Goal: Information Seeking & Learning: Check status

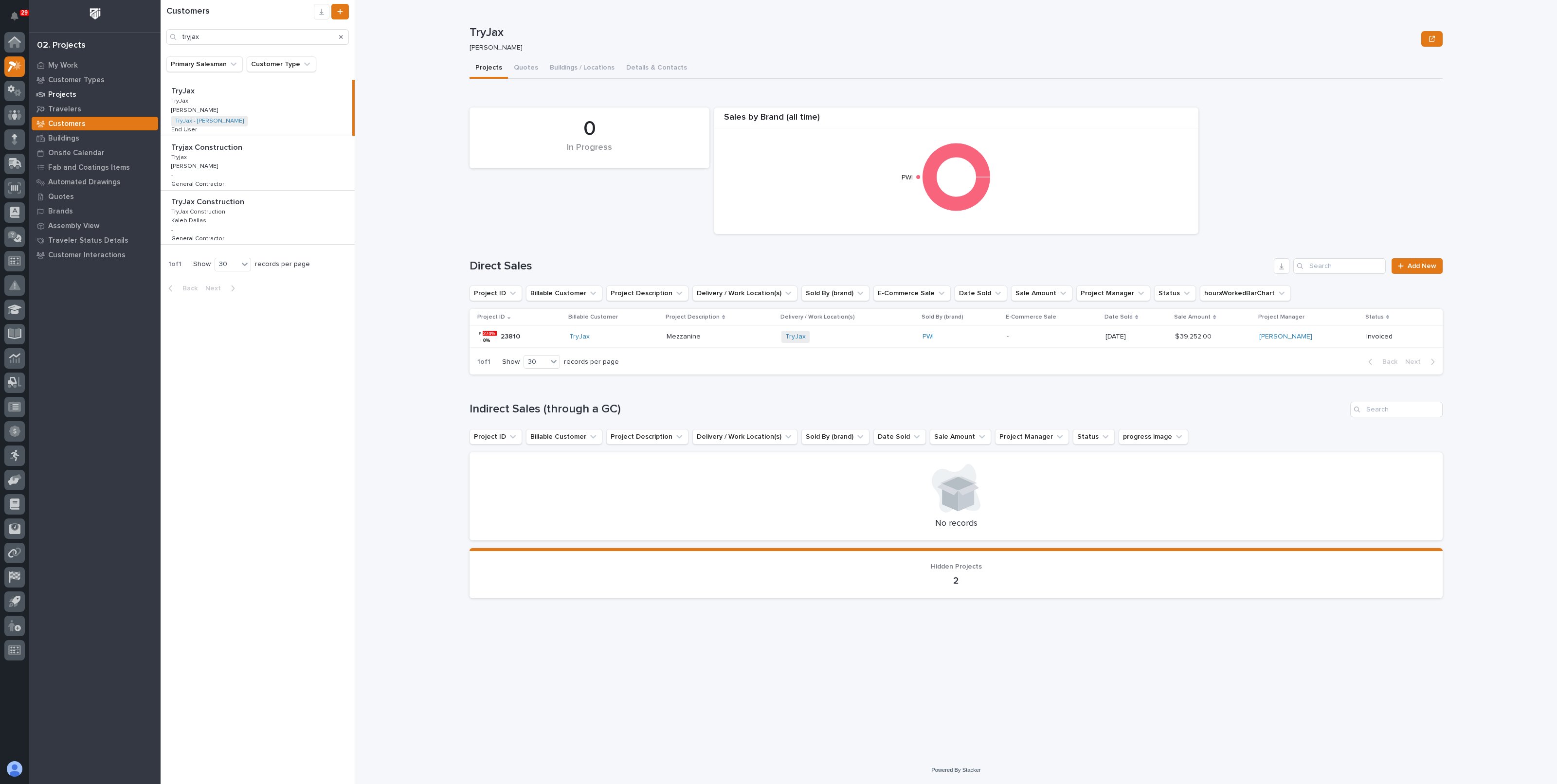
click at [63, 88] on div "Projects" at bounding box center [94, 95] width 126 height 14
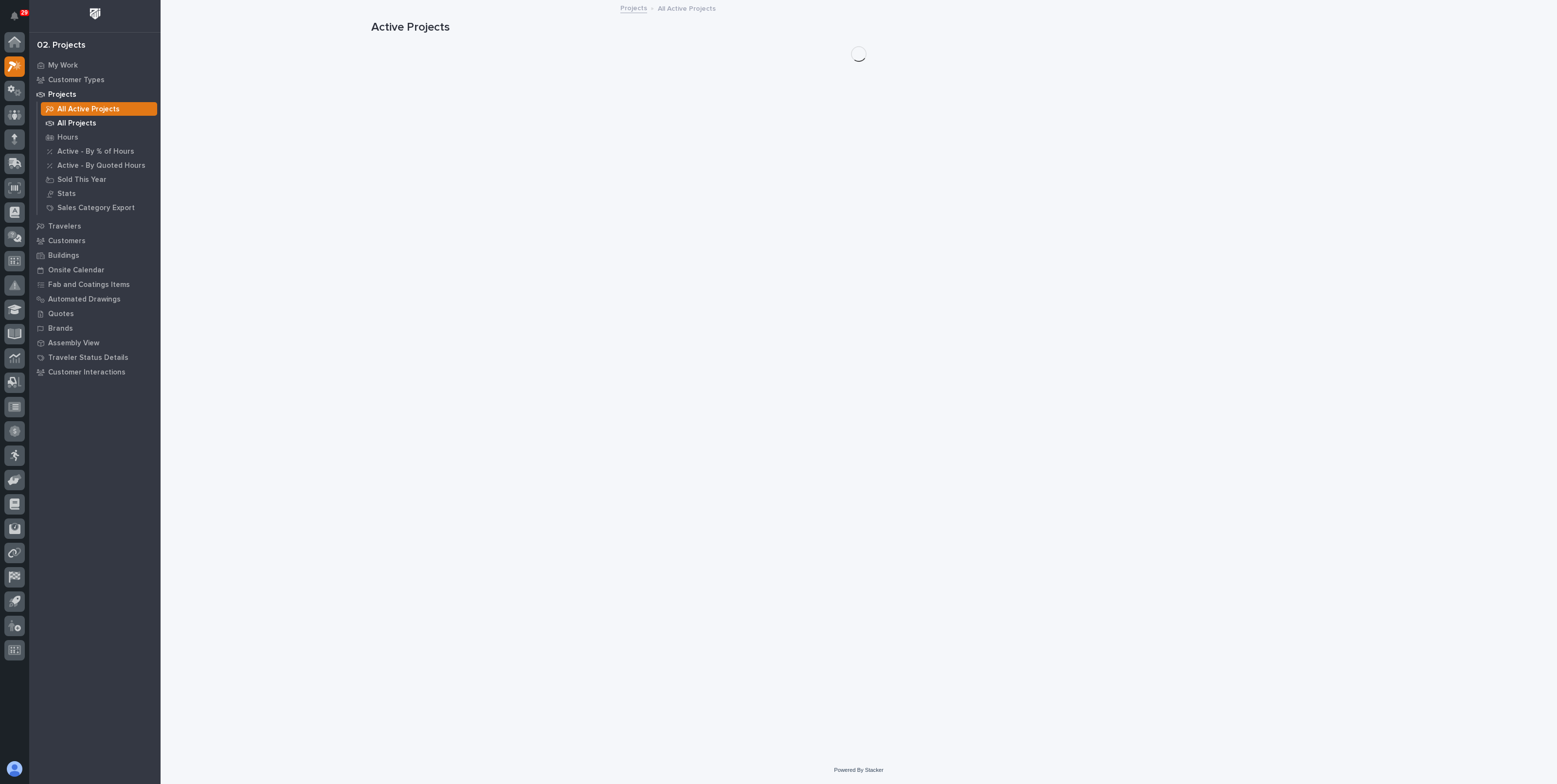
click at [70, 120] on p "All Projects" at bounding box center [77, 123] width 39 height 9
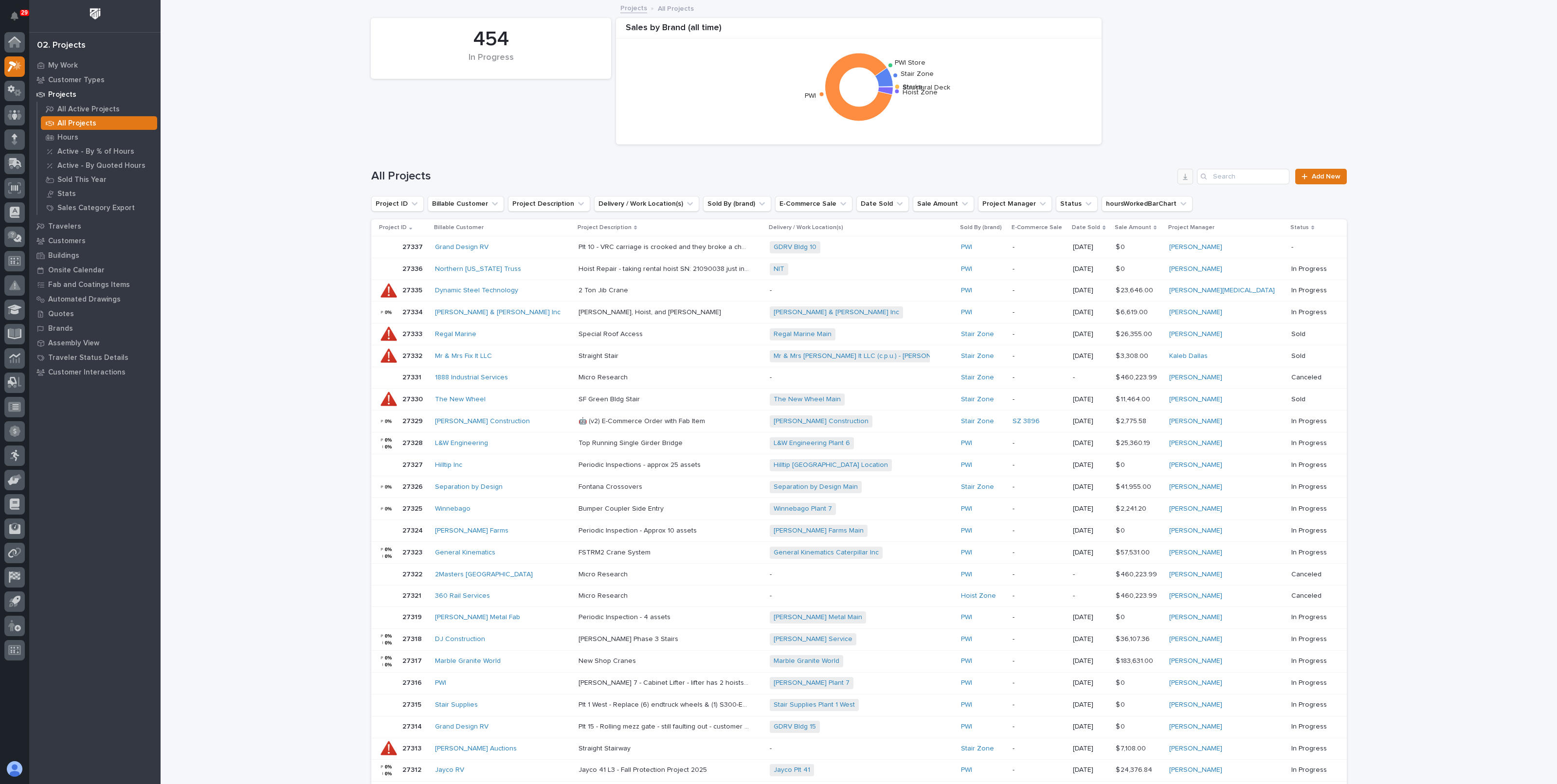
click at [1182, 176] on icon "button" at bounding box center [1185, 176] width 8 height 8
click at [312, 118] on div "Loading... Saving… Loading... Saving… 454 In Progress Sales by Brand (all time)…" at bounding box center [858, 487] width 1396 height 973
click at [67, 67] on p "My Work" at bounding box center [63, 66] width 30 height 9
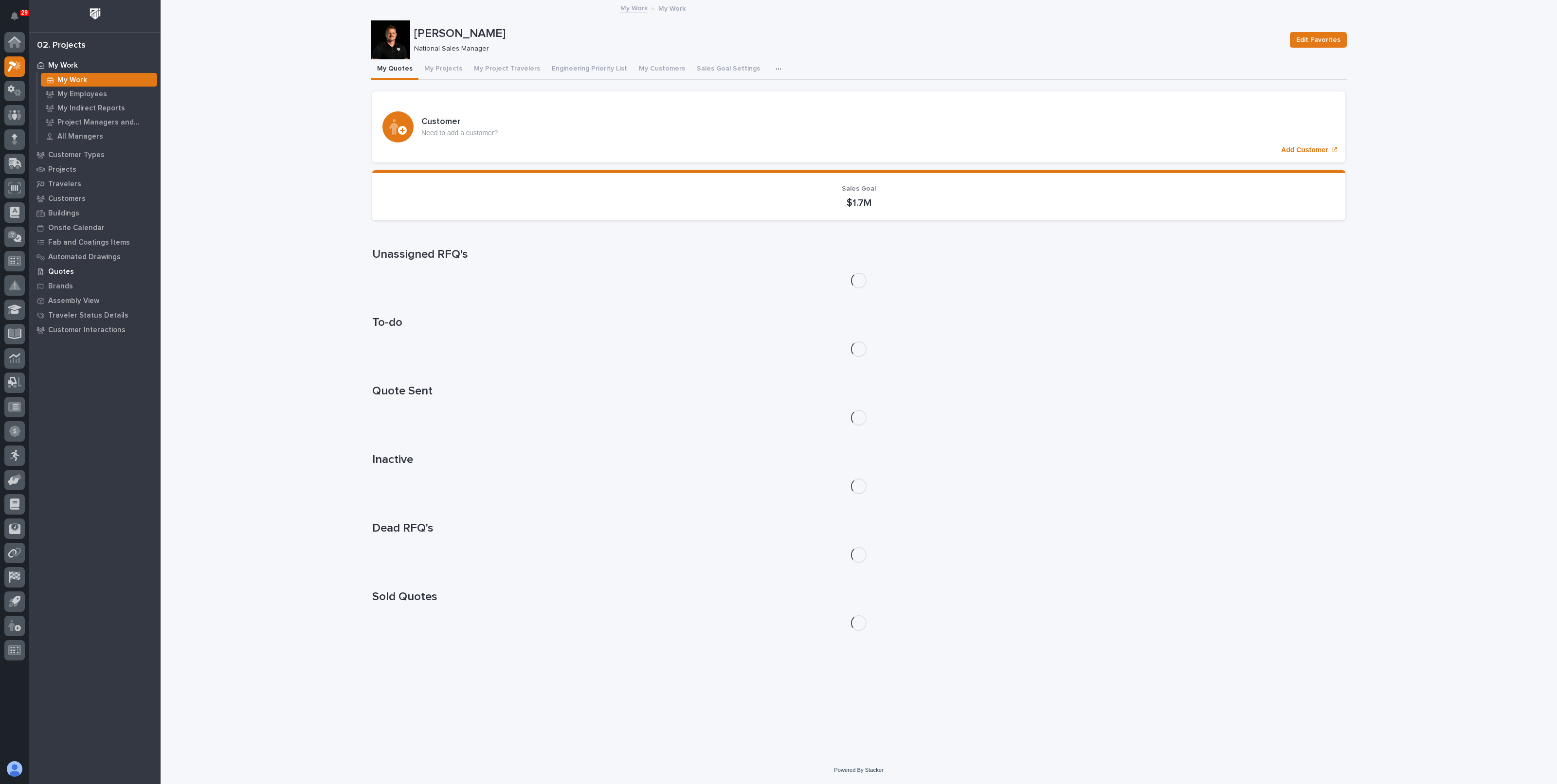
click at [55, 272] on p "Quotes" at bounding box center [61, 272] width 26 height 9
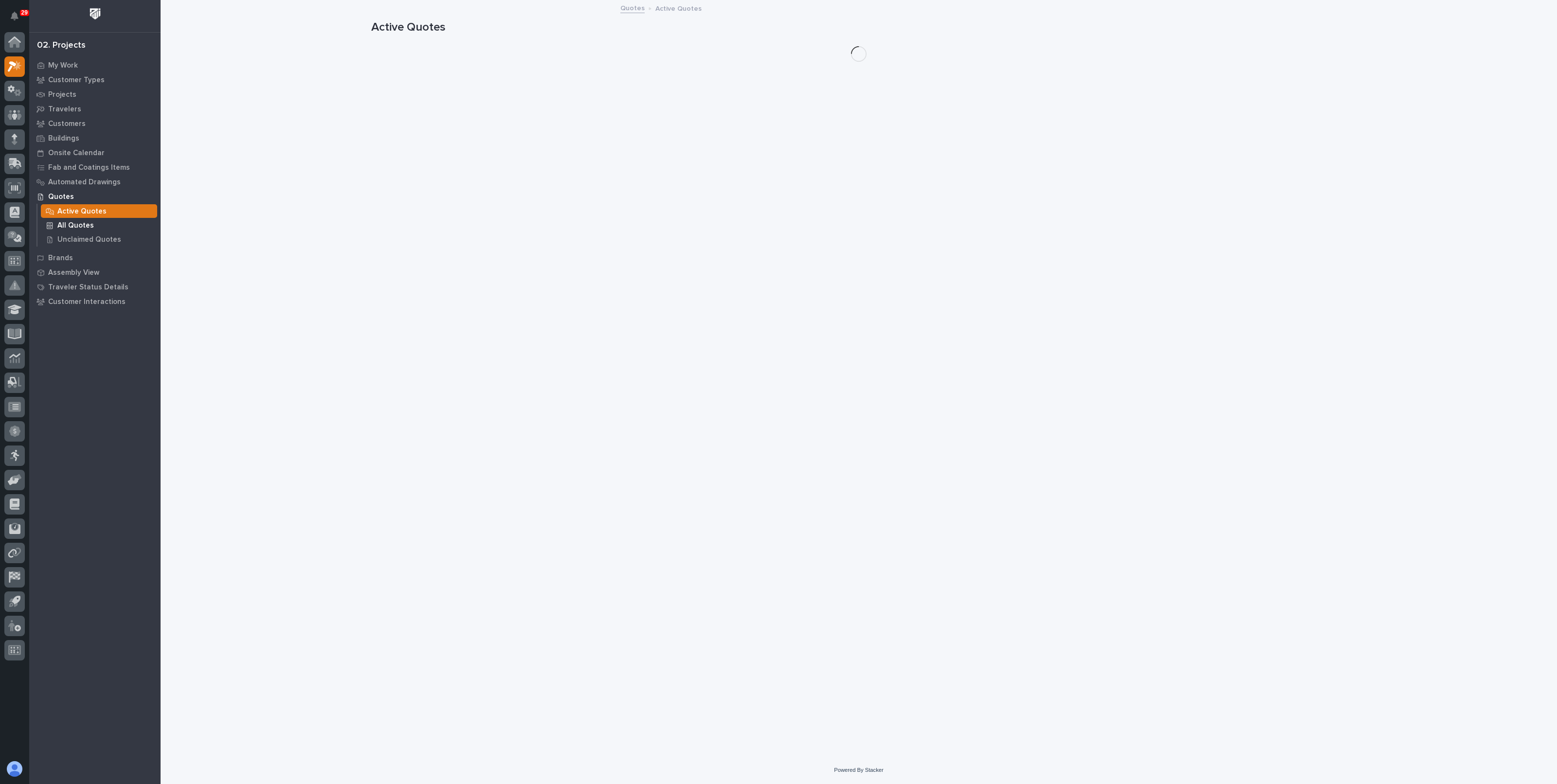
click at [68, 224] on p "All Quotes" at bounding box center [75, 226] width 36 height 9
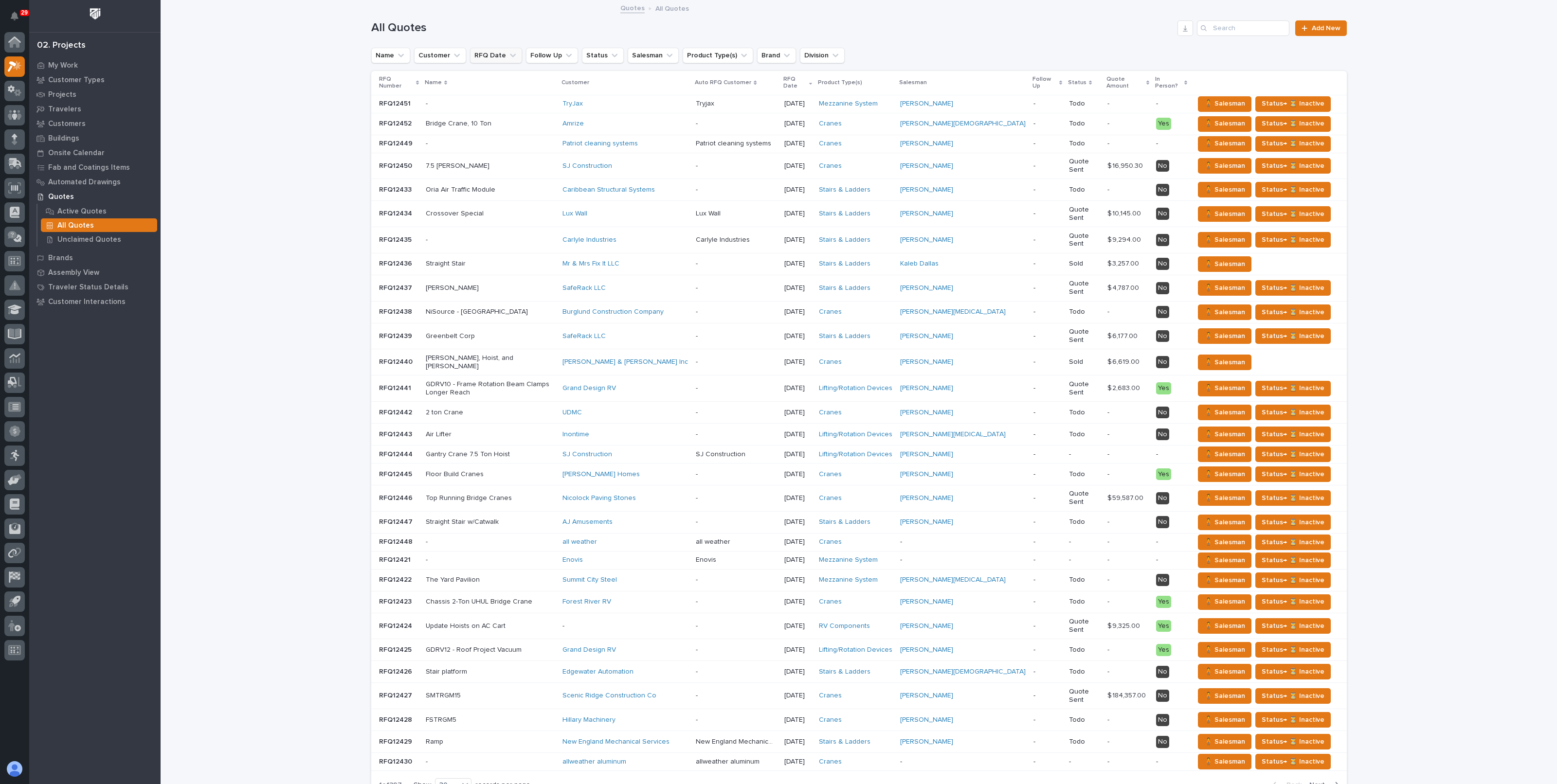
click at [494, 54] on button "RFQ Date" at bounding box center [496, 55] width 52 height 15
click at [500, 81] on div "is before" at bounding box center [527, 78] width 107 height 10
click at [503, 116] on p "is after" at bounding box center [528, 118] width 94 height 7
click at [503, 116] on p "specific date" at bounding box center [528, 116] width 104 height 6
click at [474, 141] on span "Previous Month" at bounding box center [474, 142] width 0 height 13
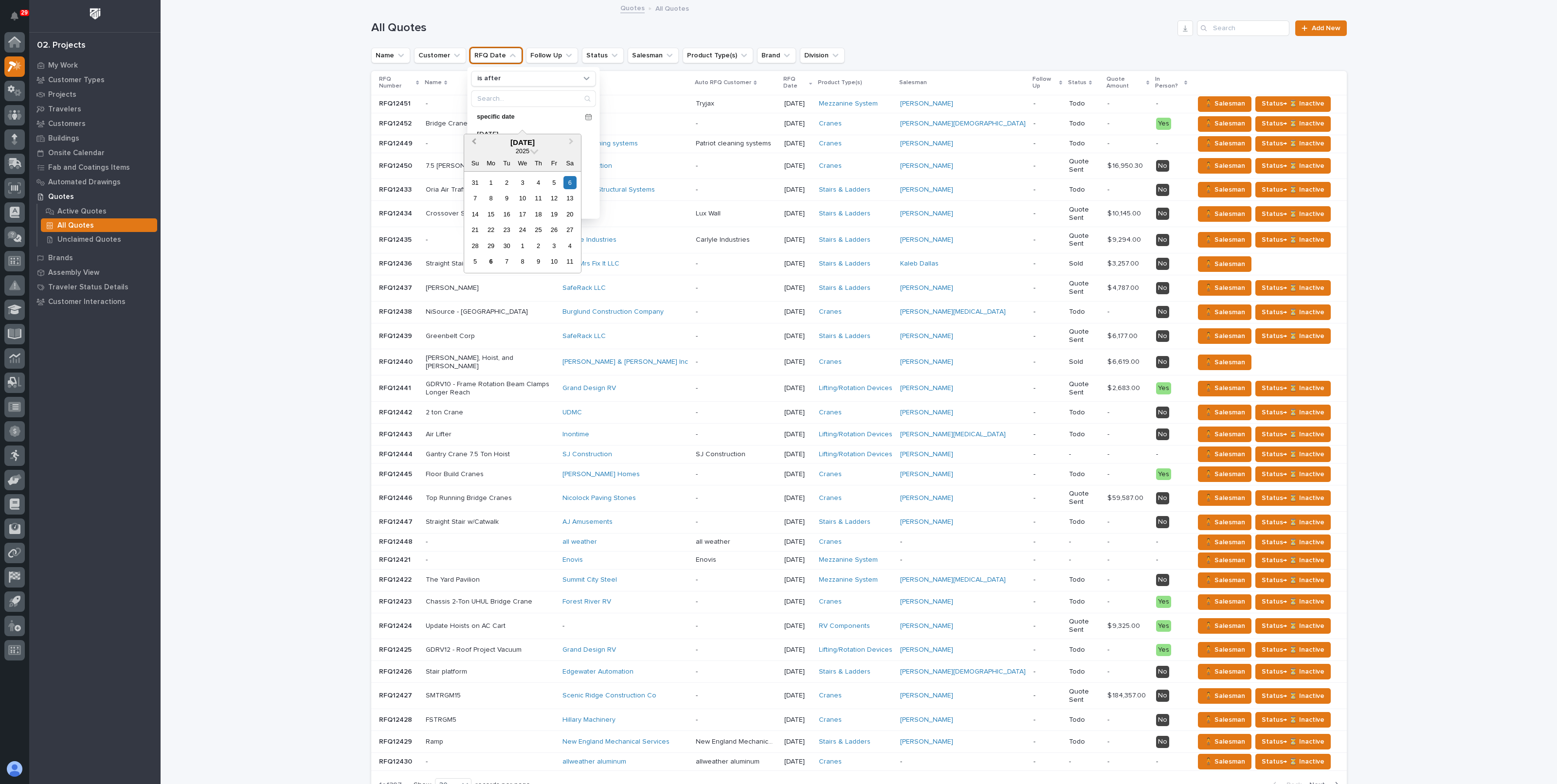
click at [474, 141] on span "Previous Month" at bounding box center [474, 142] width 0 height 13
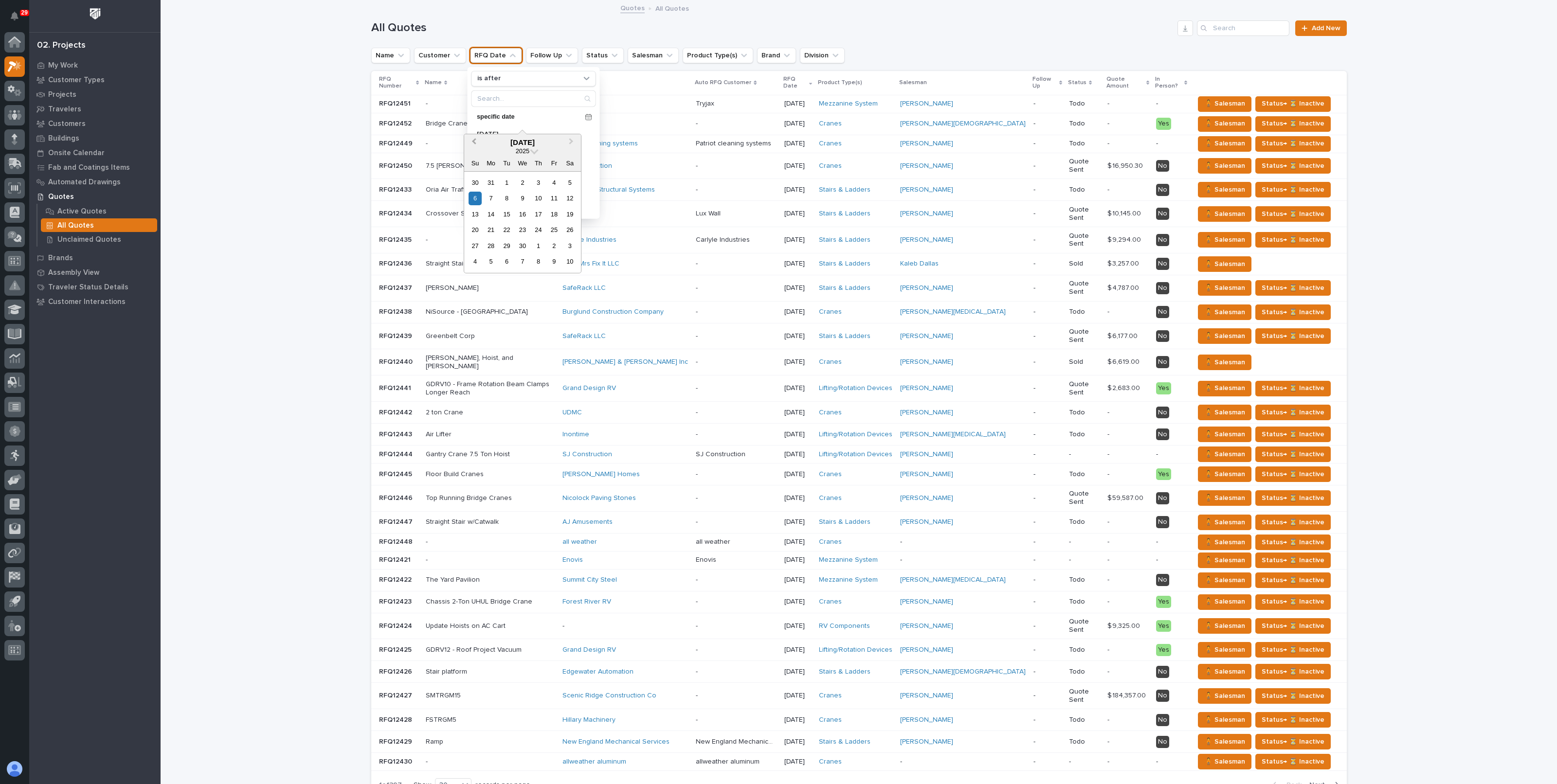
click at [474, 141] on span "Previous Month" at bounding box center [474, 142] width 0 height 13
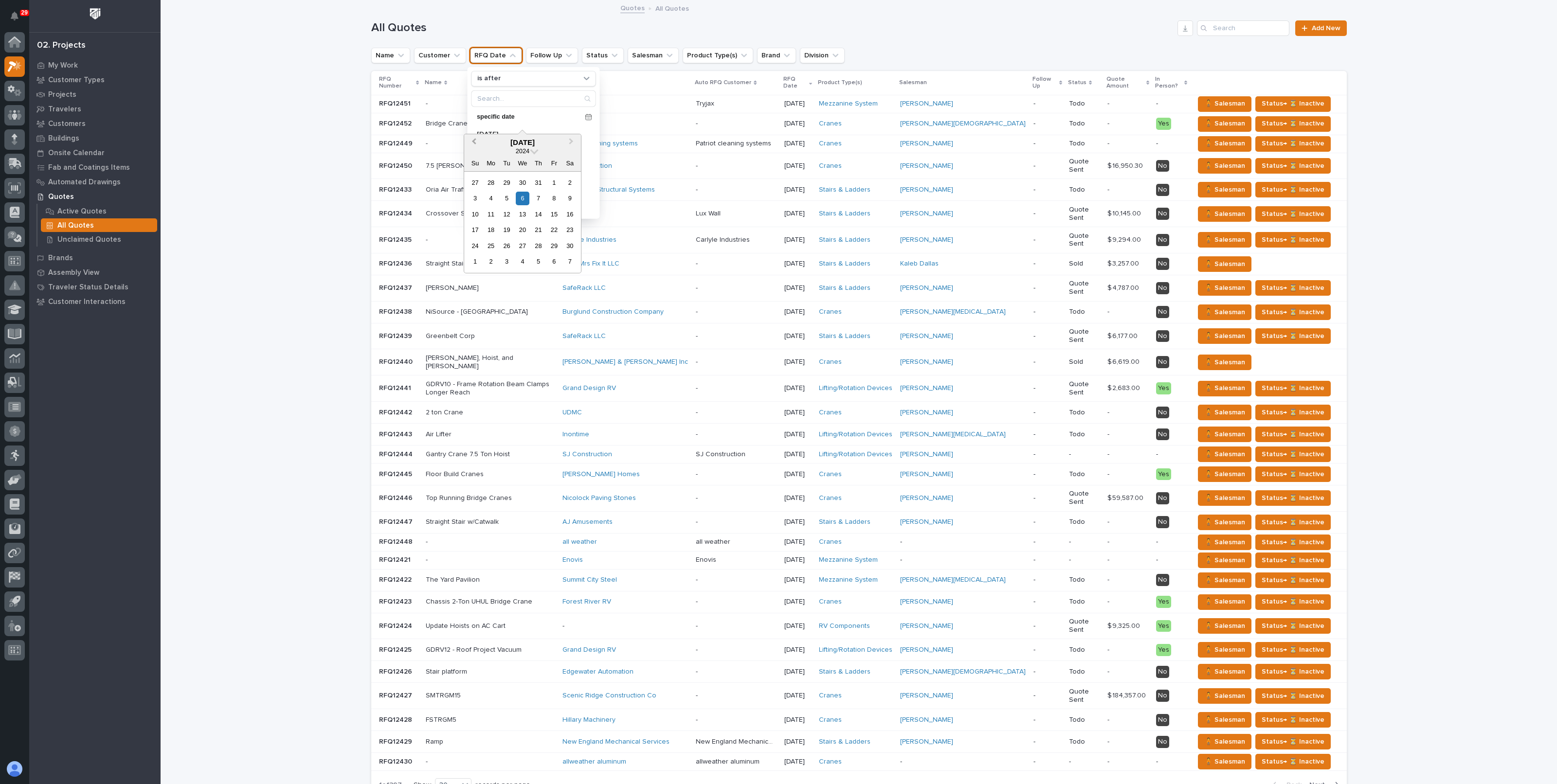
click at [474, 141] on span "Previous Month" at bounding box center [474, 142] width 0 height 13
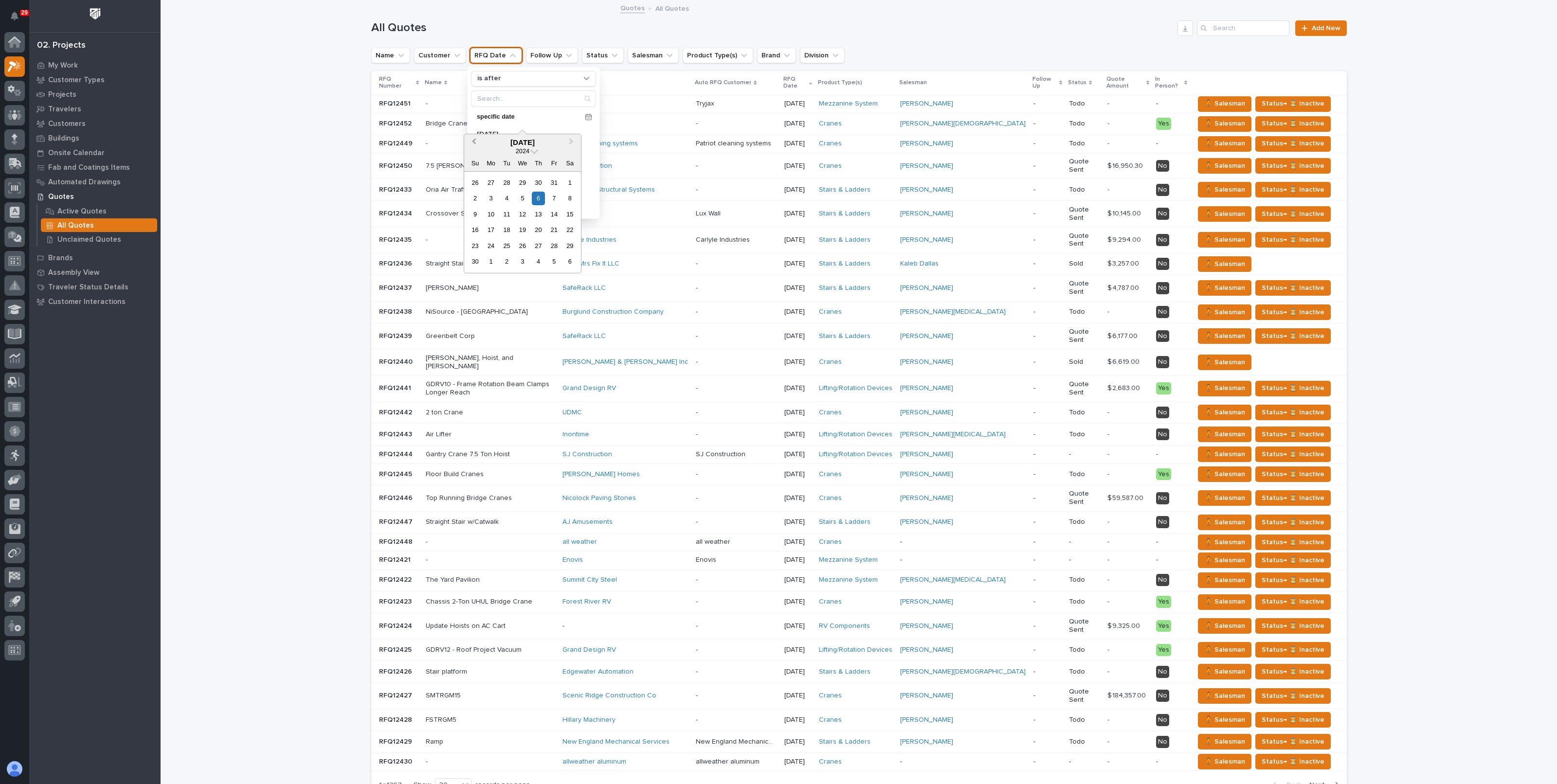
click at [474, 141] on span "Previous Month" at bounding box center [474, 142] width 0 height 13
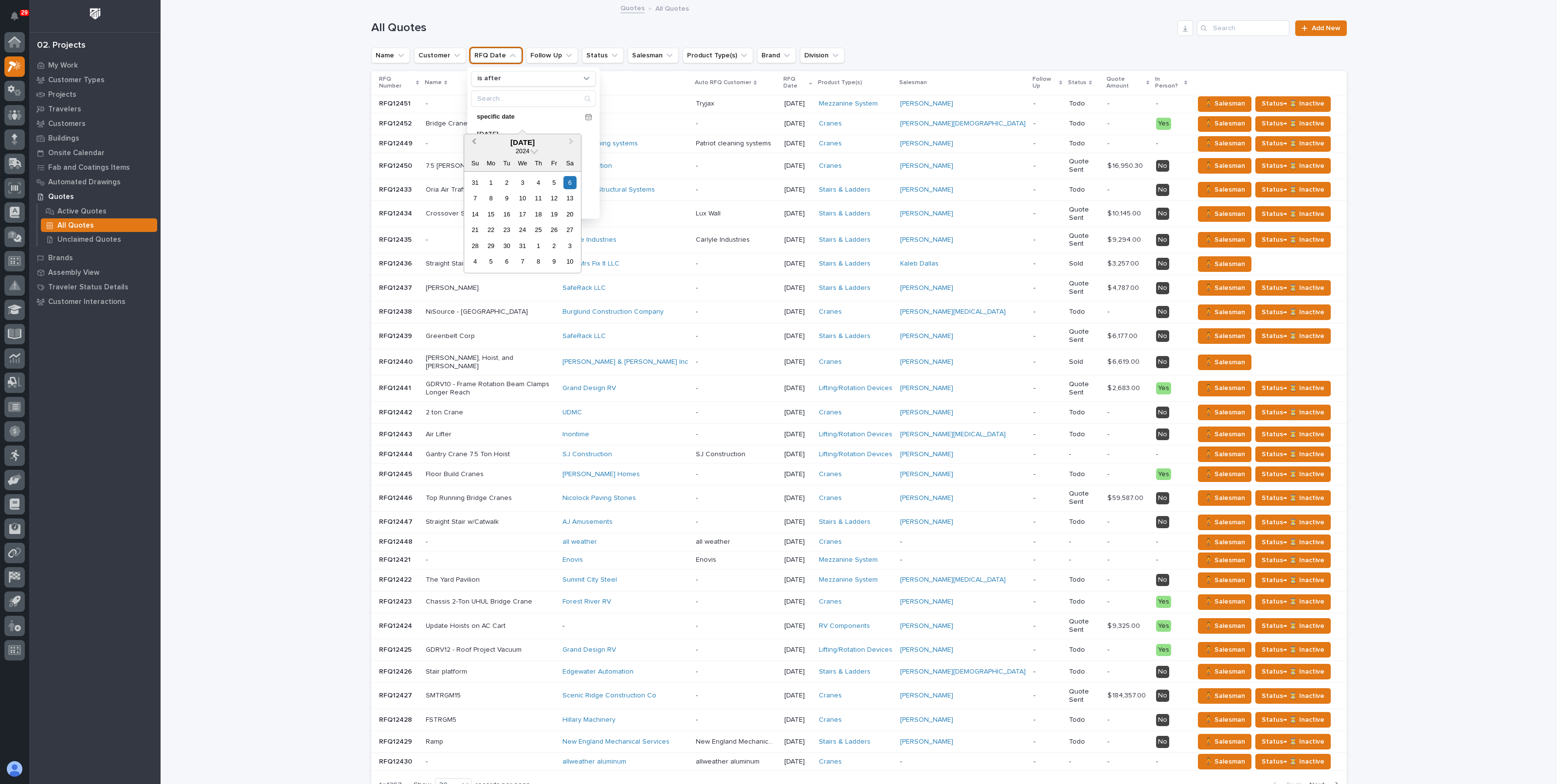
click at [474, 141] on span "Previous Month" at bounding box center [474, 142] width 0 height 13
click at [477, 262] on div "31" at bounding box center [475, 261] width 13 height 13
click at [286, 160] on div "Loading... Saving… Loading... Saving… All Quotes Add New Name Customer RFQ Date…" at bounding box center [858, 428] width 1396 height 854
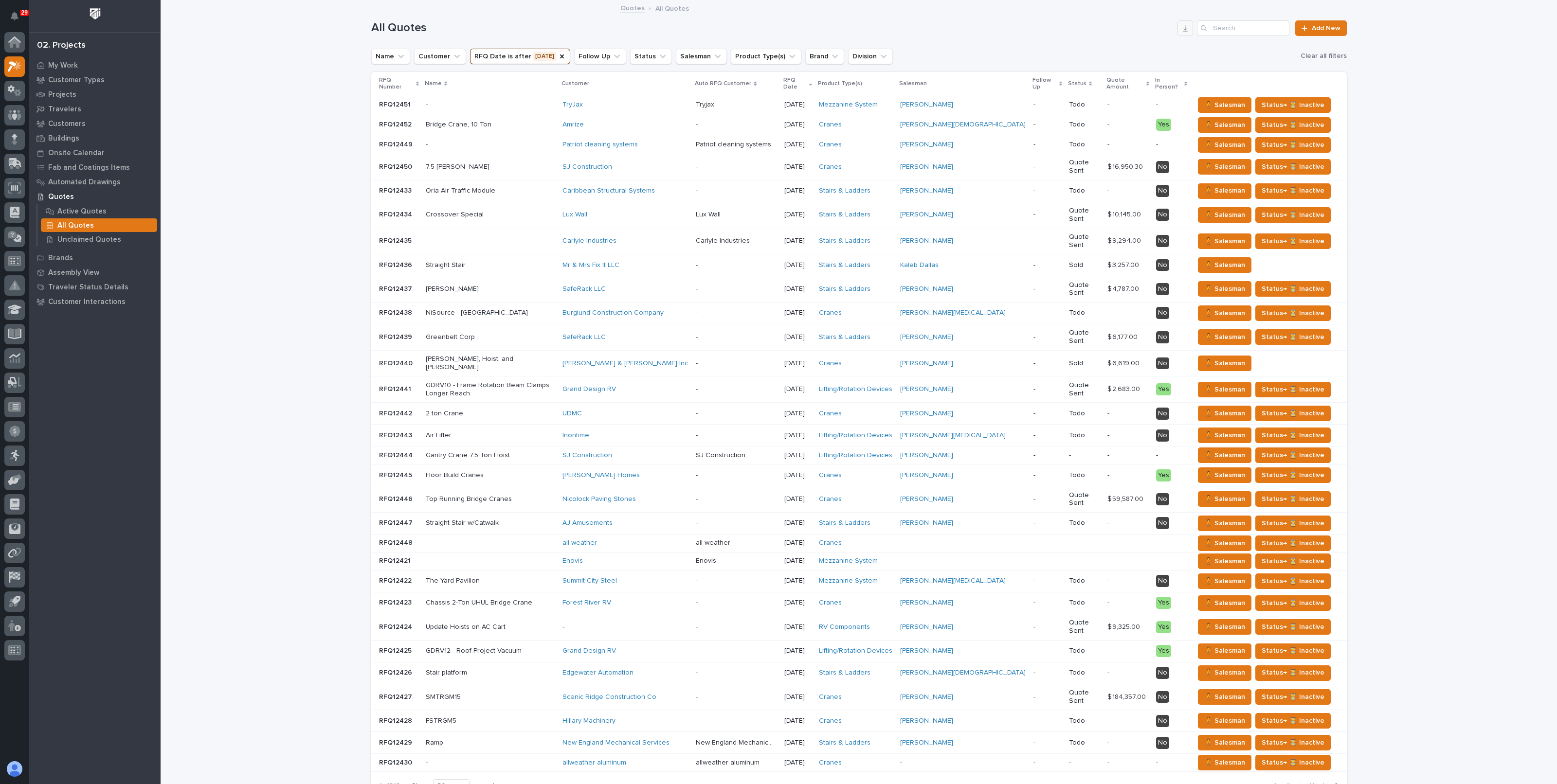
click at [1183, 31] on icon "button" at bounding box center [1185, 28] width 8 height 8
click at [995, 14] on div "Quotes All Quotes" at bounding box center [859, 9] width 486 height 14
click at [61, 128] on p "Customers" at bounding box center [67, 124] width 38 height 9
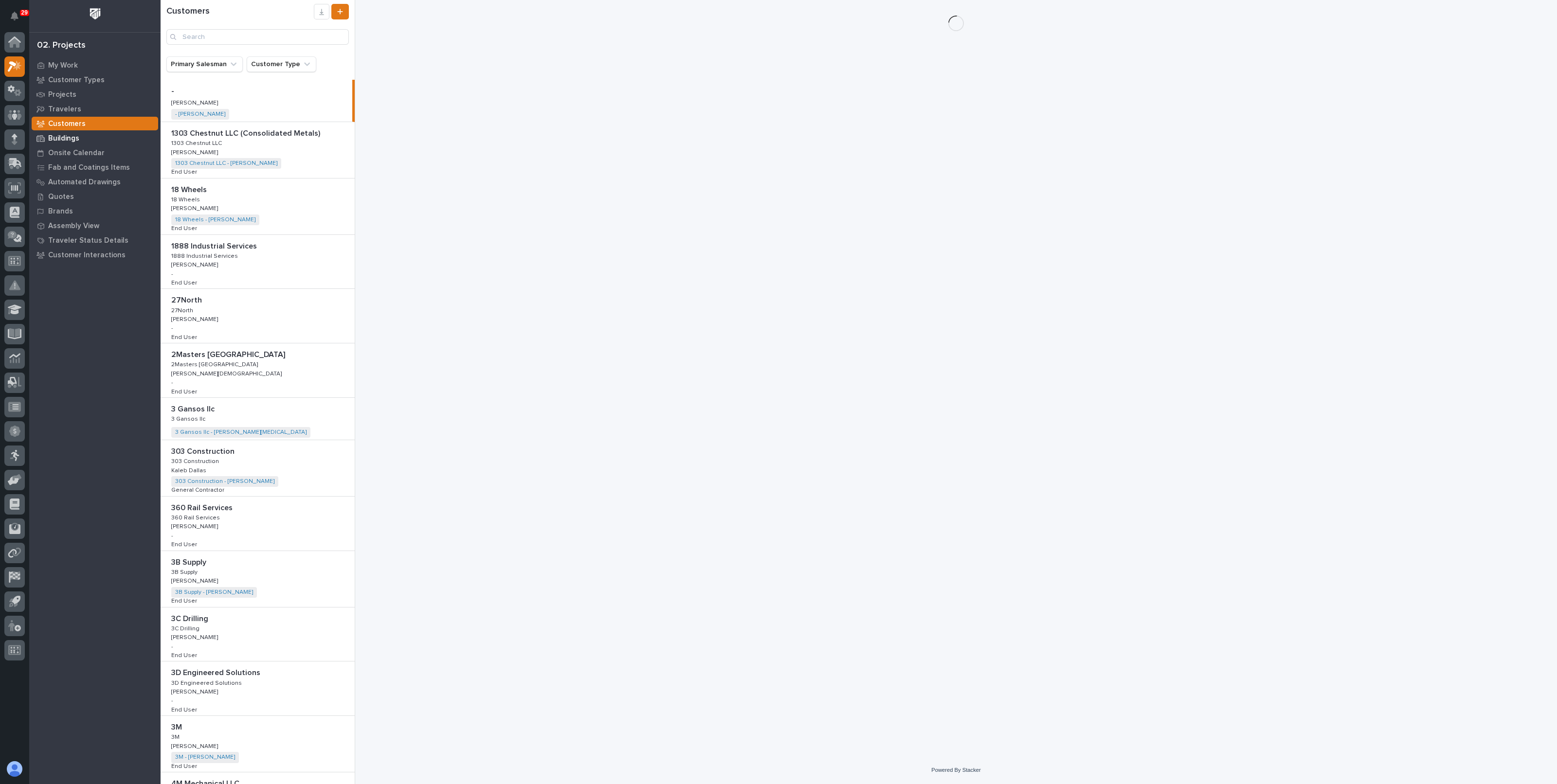
click at [63, 134] on p "Buildings" at bounding box center [63, 139] width 31 height 9
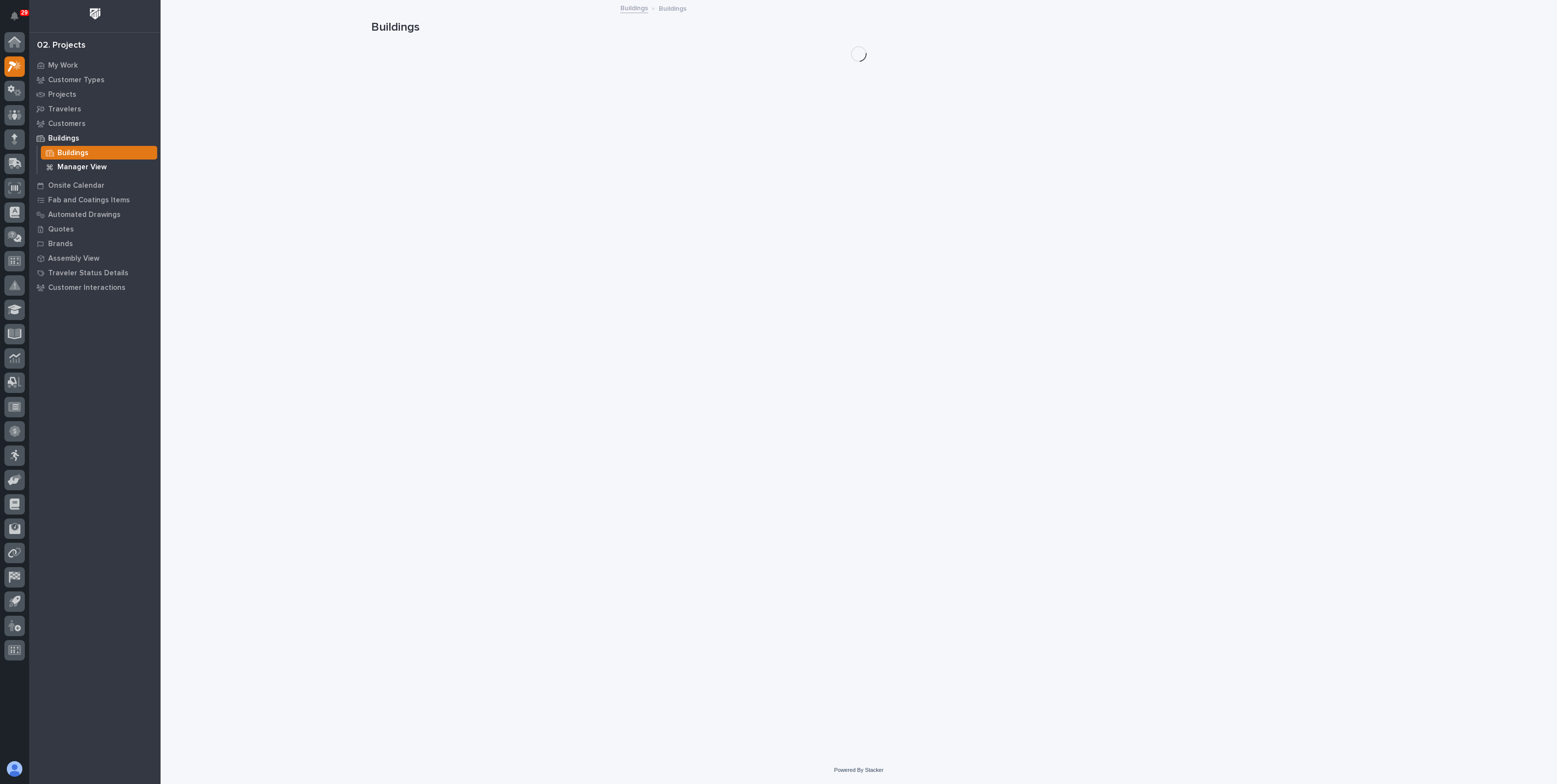
click at [78, 167] on p "Manager View" at bounding box center [82, 167] width 49 height 9
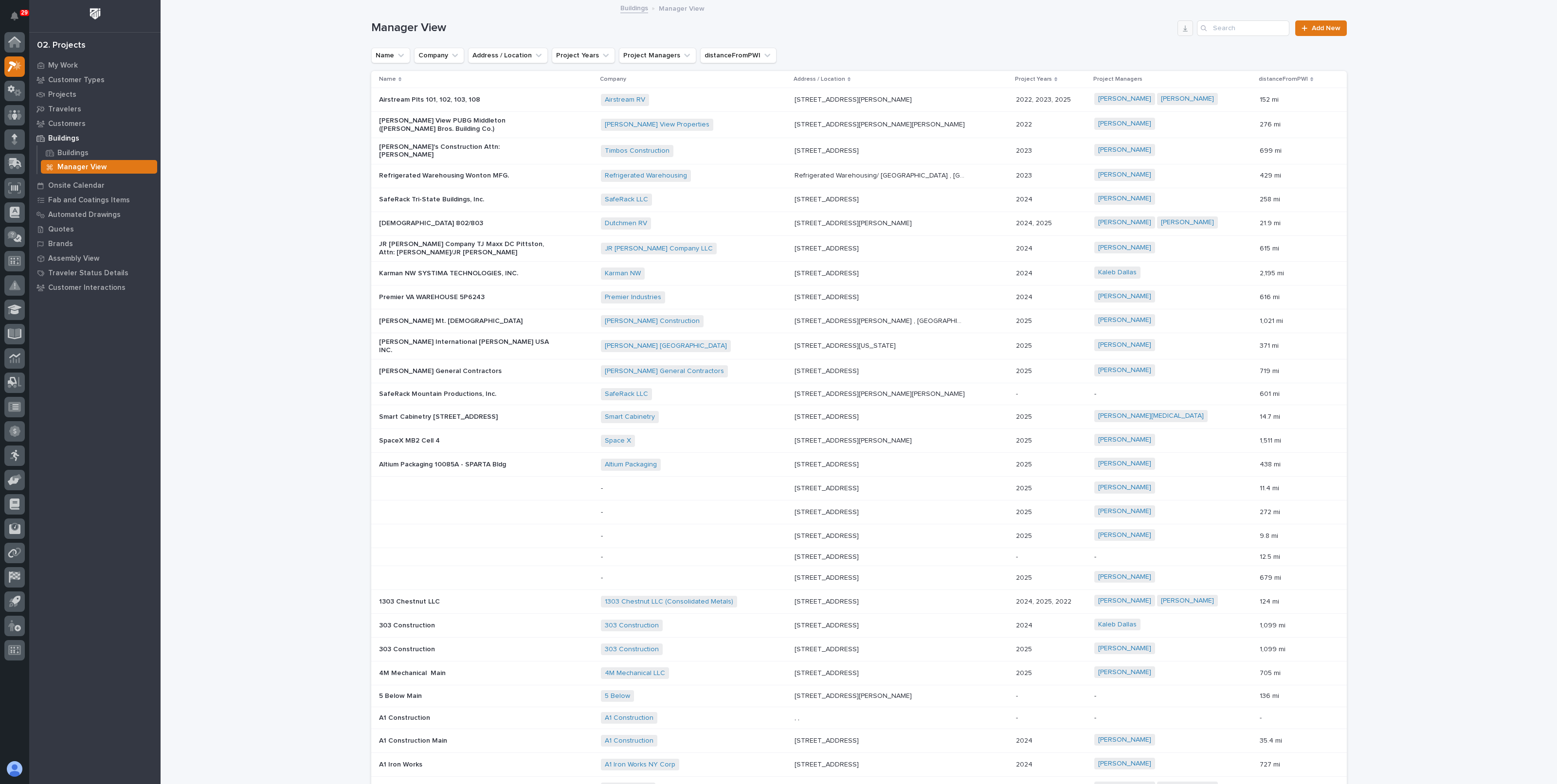
click at [1185, 27] on button "button" at bounding box center [1185, 28] width 15 height 15
